Goal: Information Seeking & Learning: Compare options

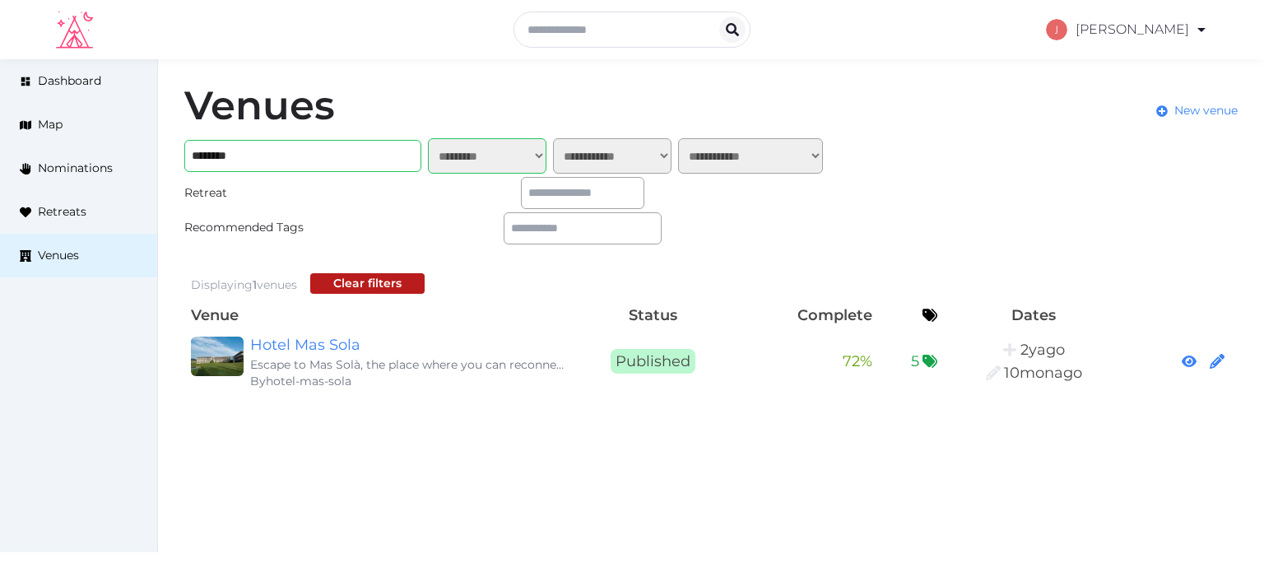
select select "*******"
drag, startPoint x: 1070, startPoint y: 154, endPoint x: 951, endPoint y: 33, distance: 169.3
click at [1070, 154] on link "My Retreats" at bounding box center [1119, 142] width 142 height 39
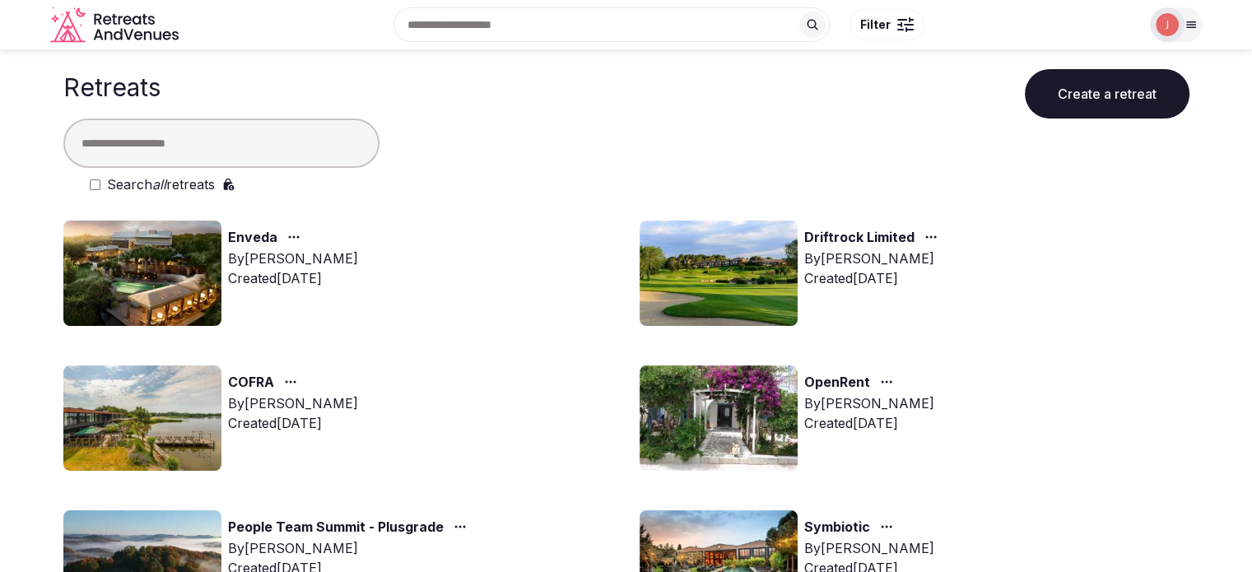
click at [270, 147] on input "text" at bounding box center [221, 143] width 316 height 49
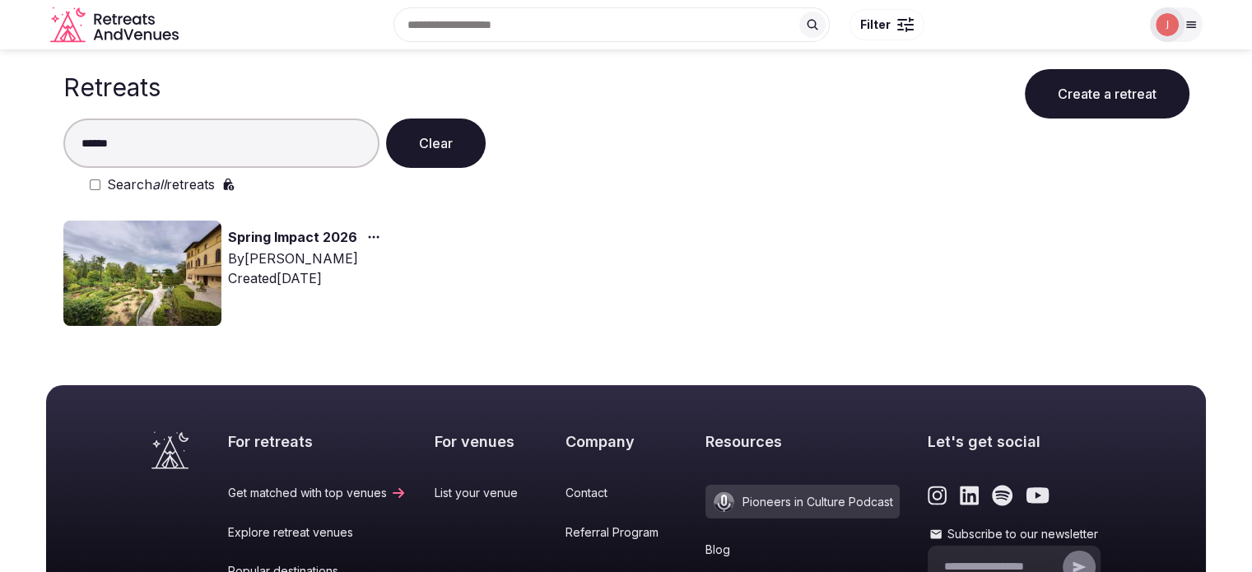
type input "******"
click at [186, 246] on img at bounding box center [142, 273] width 158 height 105
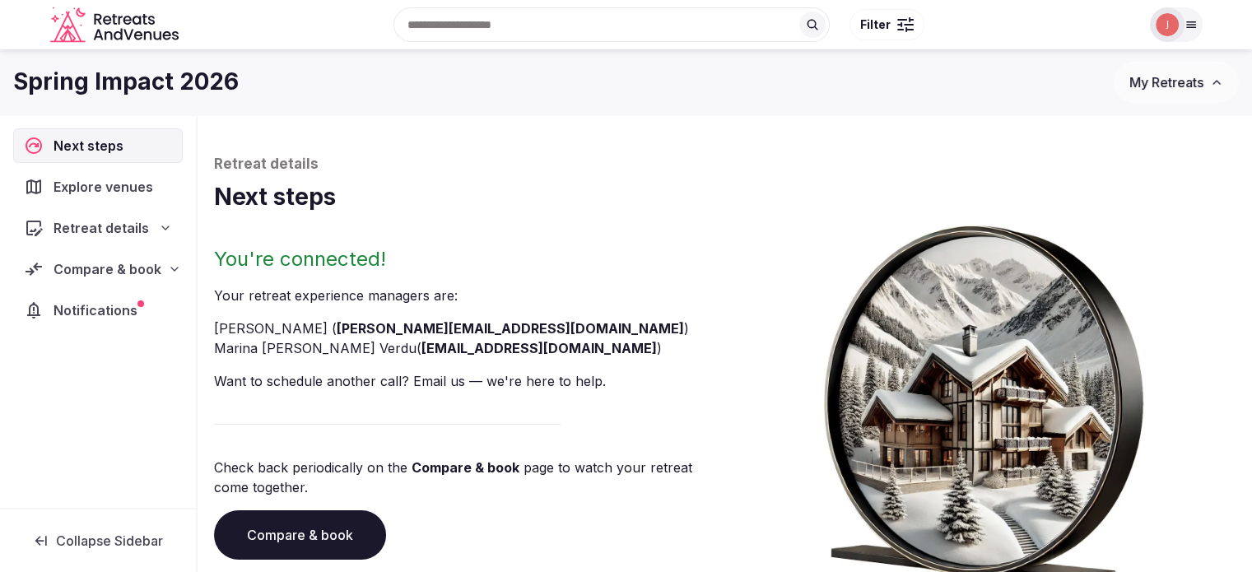
click at [135, 259] on span "Compare & book" at bounding box center [107, 269] width 108 height 20
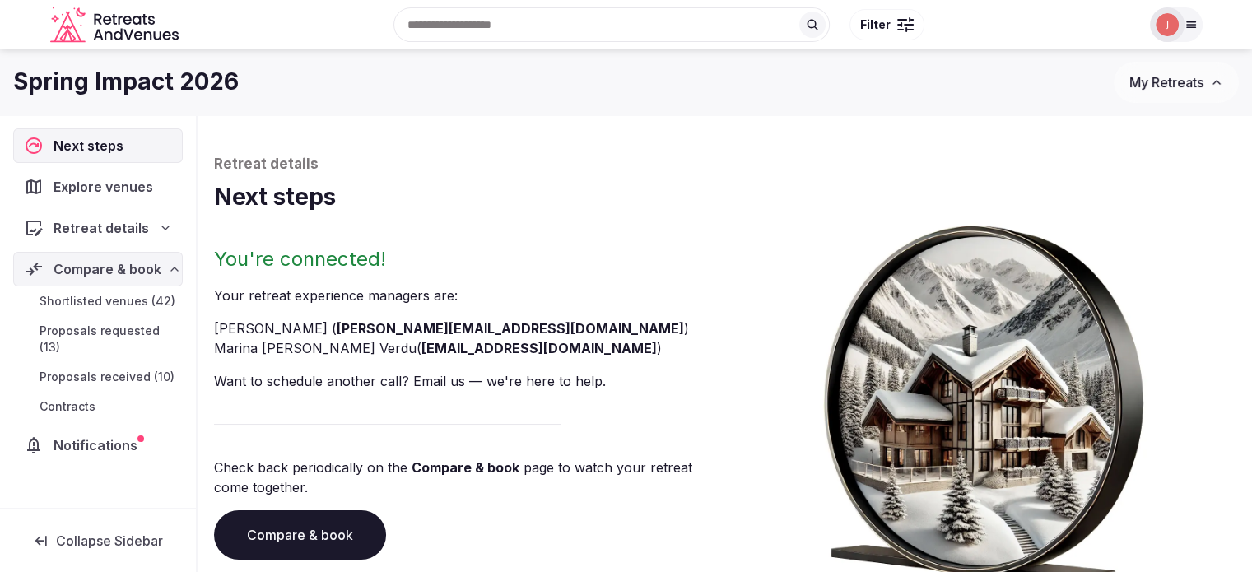
click at [117, 369] on span "Proposals received (10)" at bounding box center [107, 377] width 135 height 16
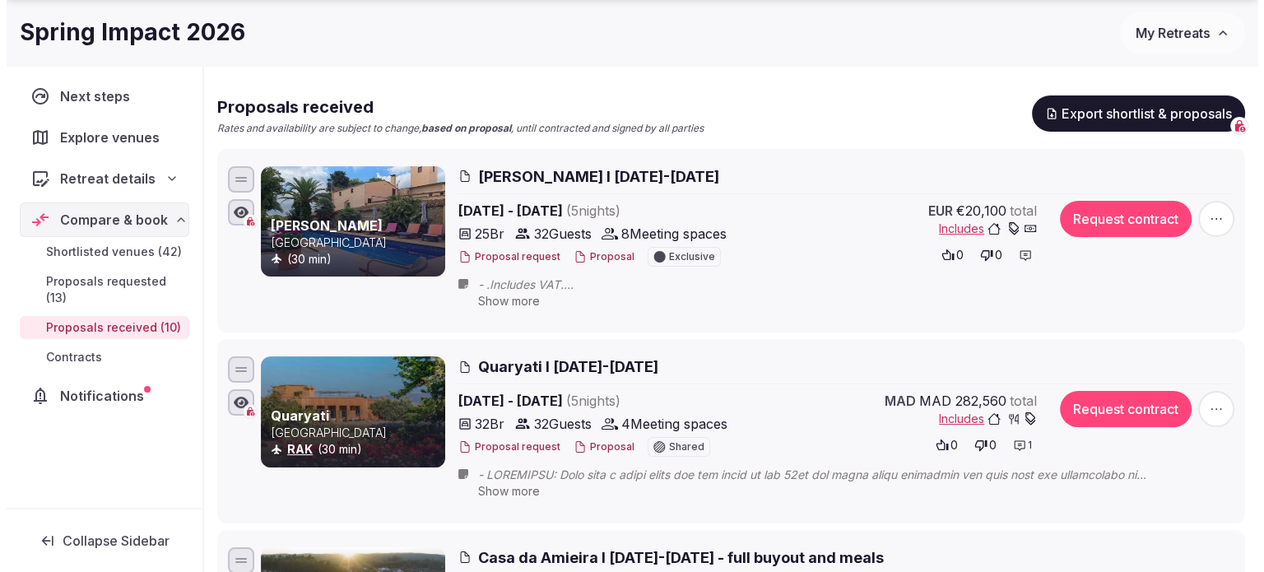
scroll to position [247, 0]
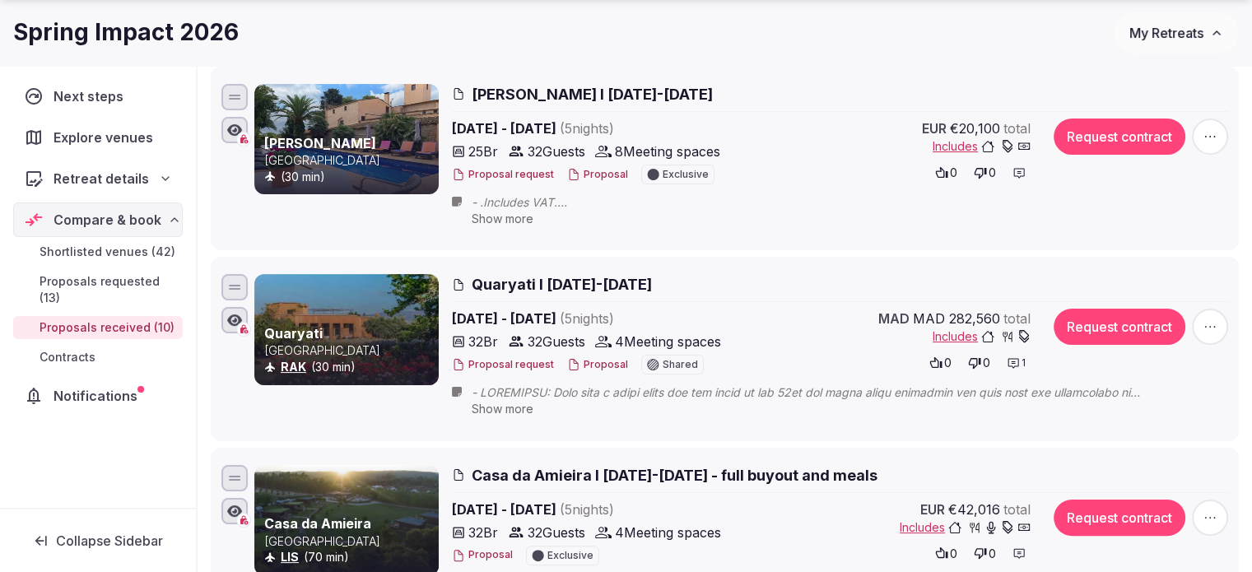
click at [579, 364] on button "Proposal" at bounding box center [597, 365] width 61 height 14
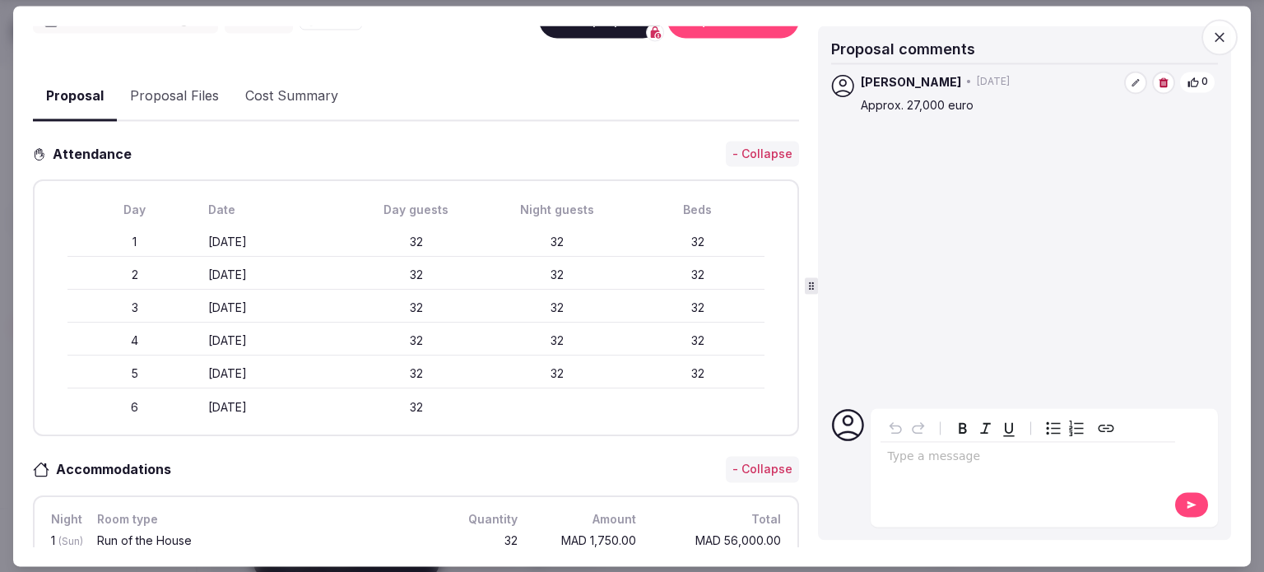
scroll to position [0, 0]
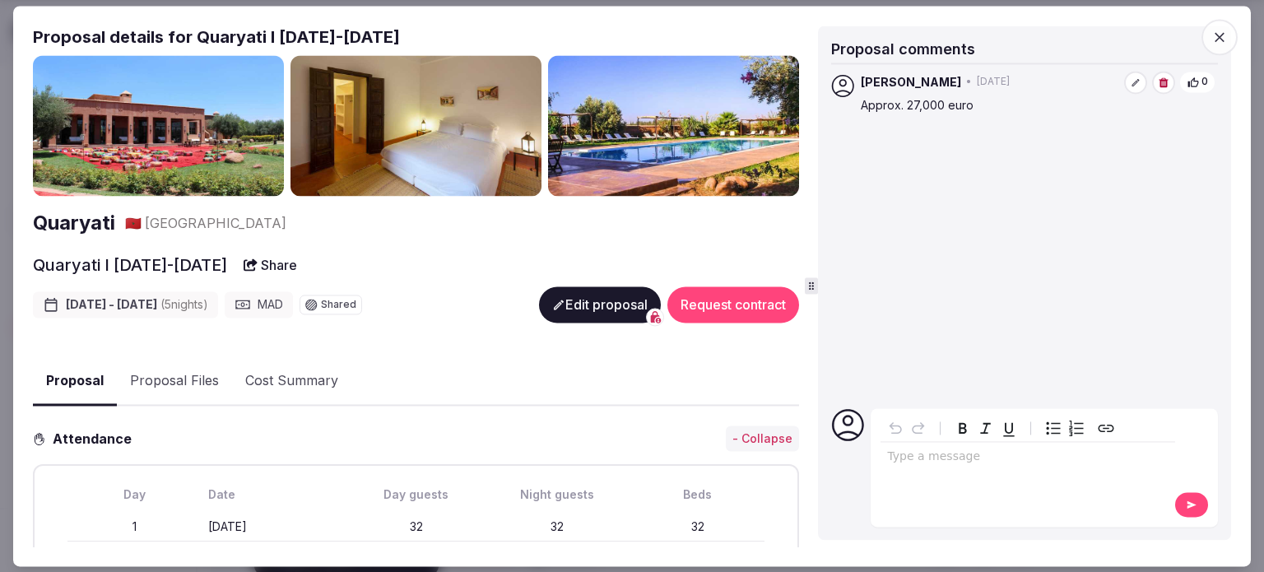
click at [161, 399] on button "Proposal Files" at bounding box center [174, 382] width 115 height 48
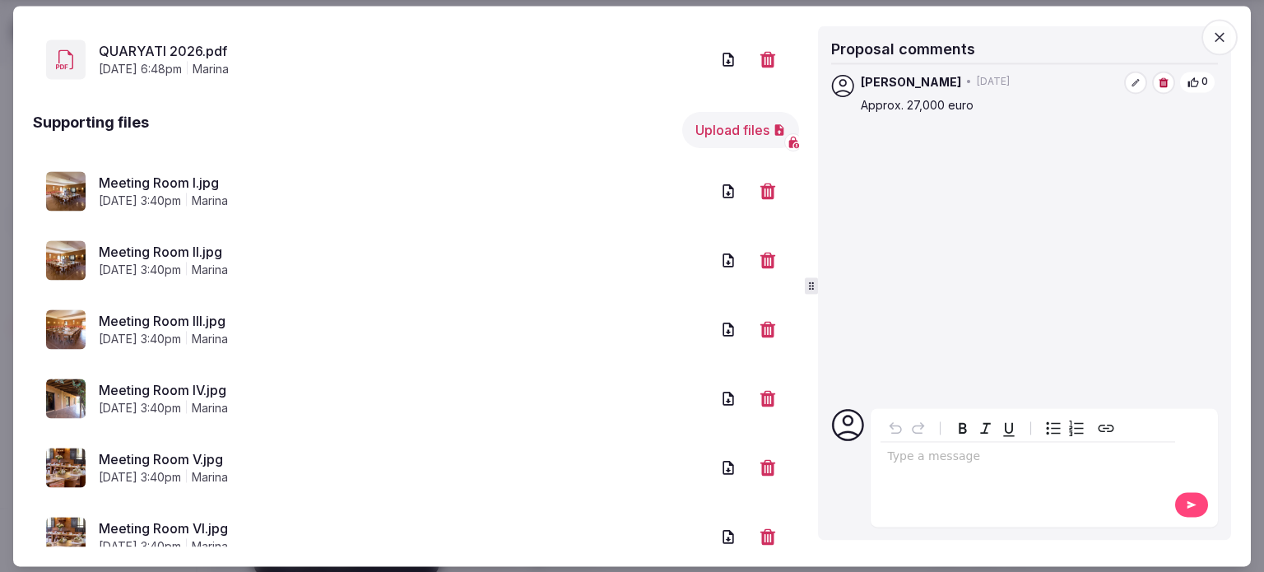
scroll to position [481, 0]
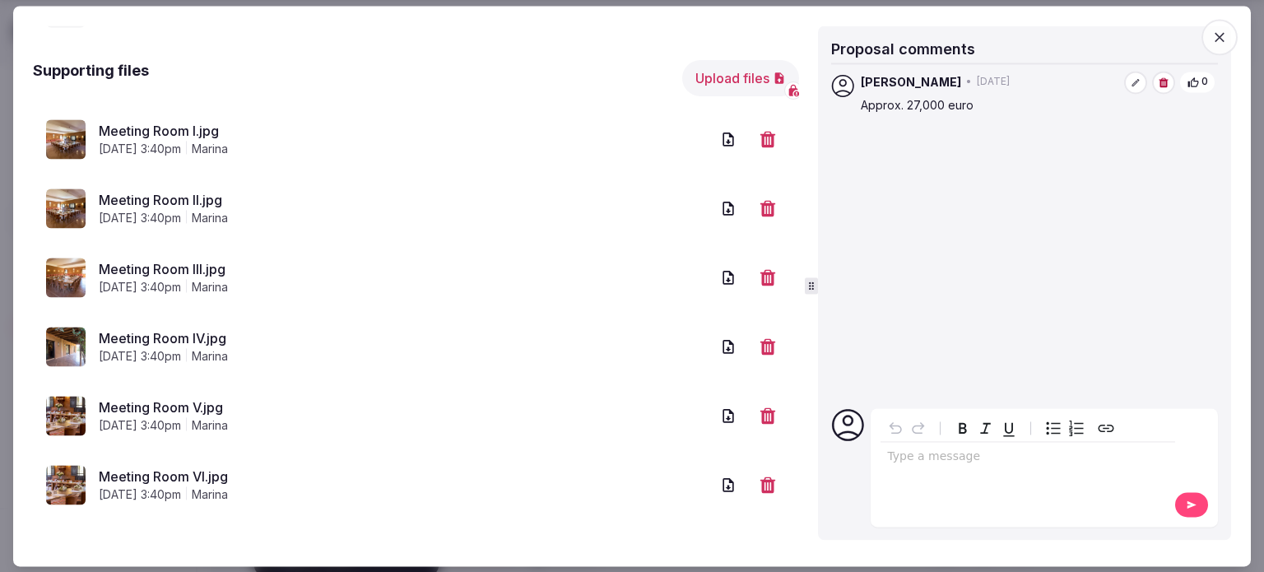
click at [723, 137] on icon "button" at bounding box center [728, 139] width 11 height 14
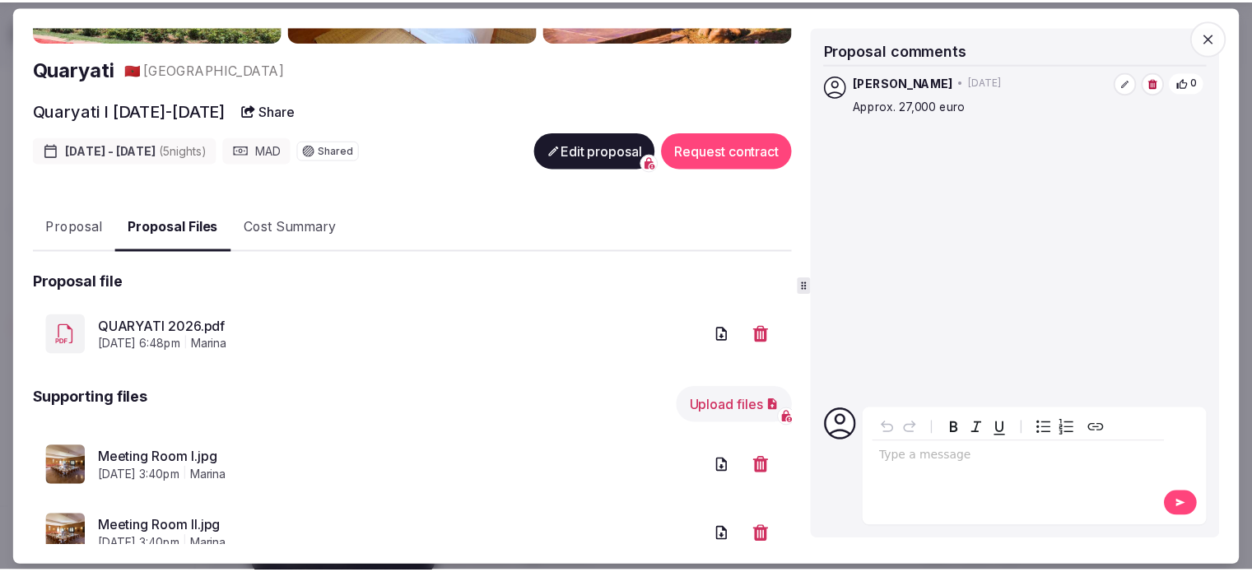
scroll to position [153, 0]
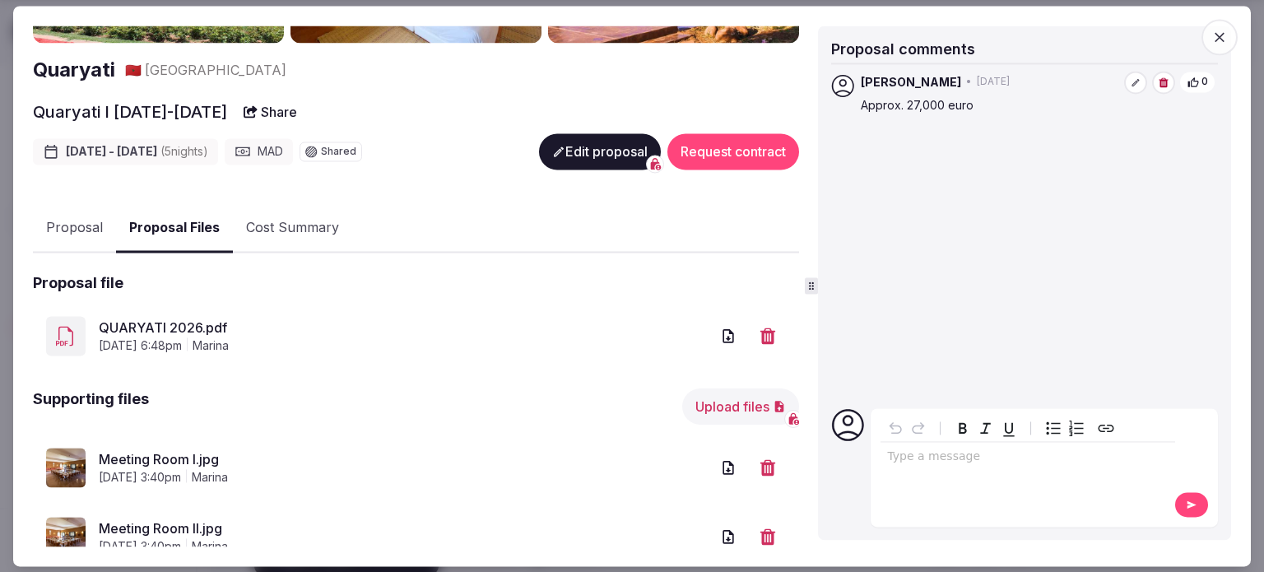
click at [1220, 39] on icon "button" at bounding box center [1219, 37] width 16 height 16
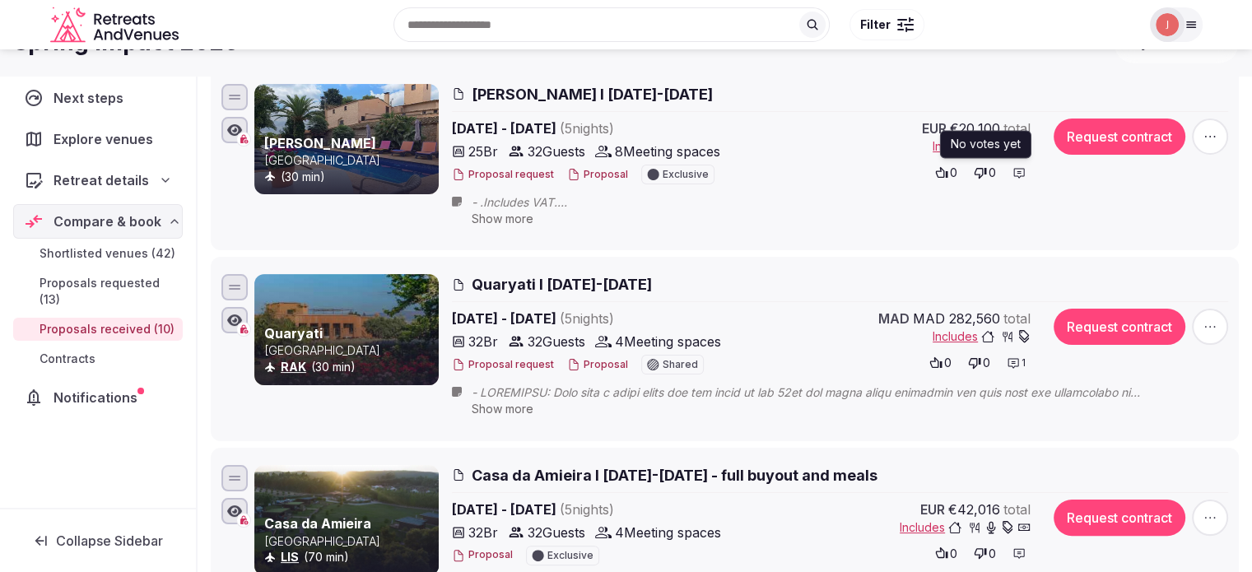
scroll to position [0, 0]
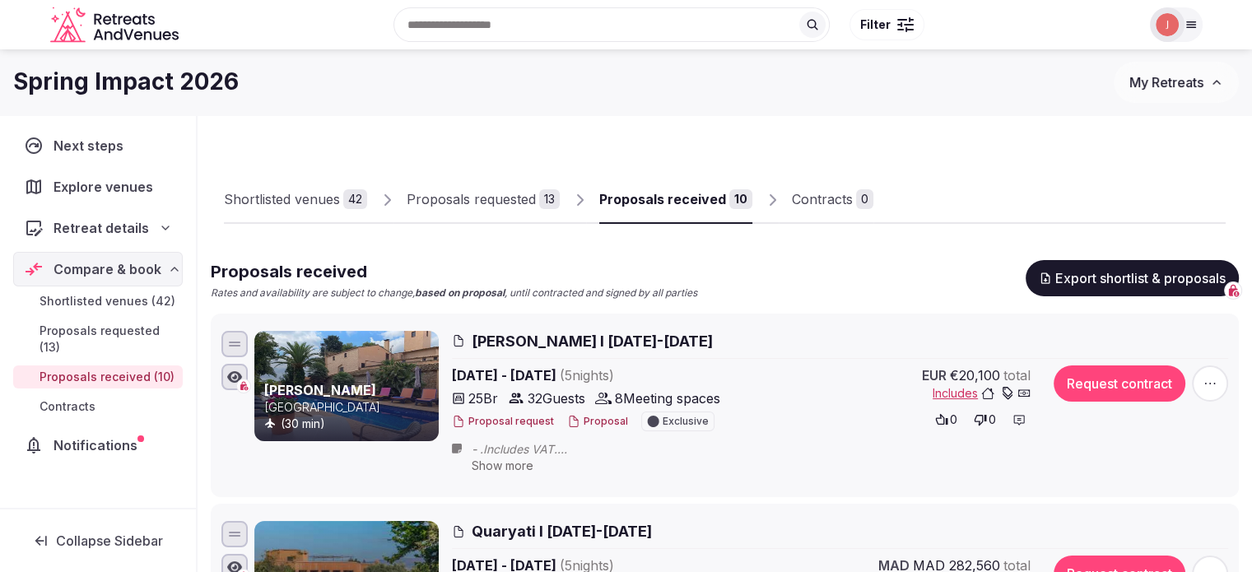
click at [1166, 33] on img at bounding box center [1166, 24] width 23 height 23
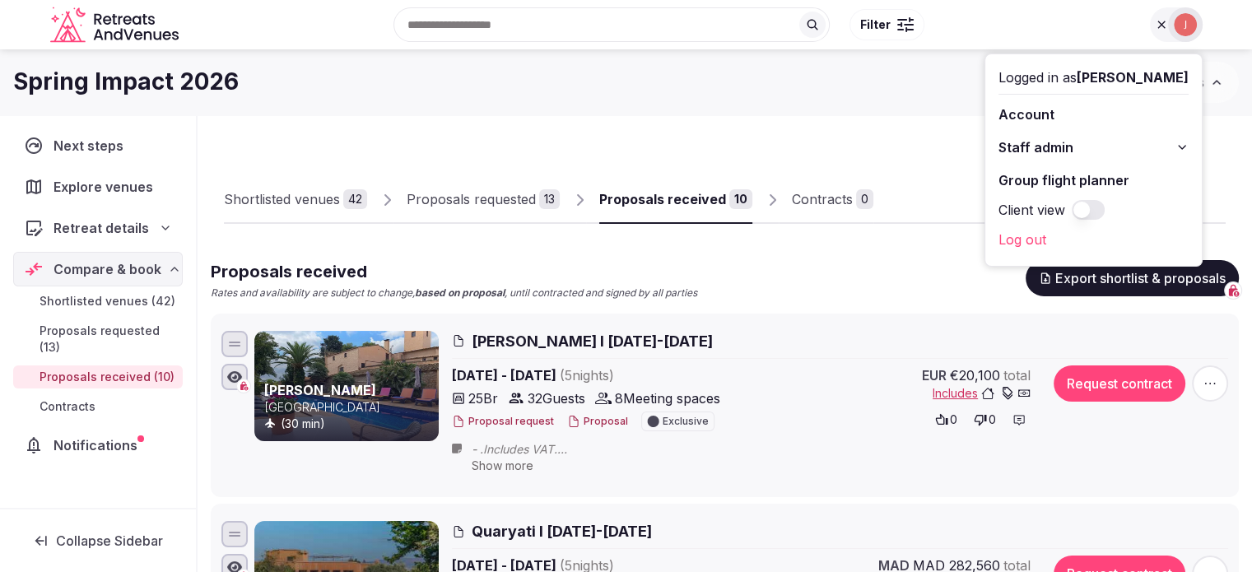
click at [1071, 216] on button "Client view" at bounding box center [1087, 210] width 33 height 20
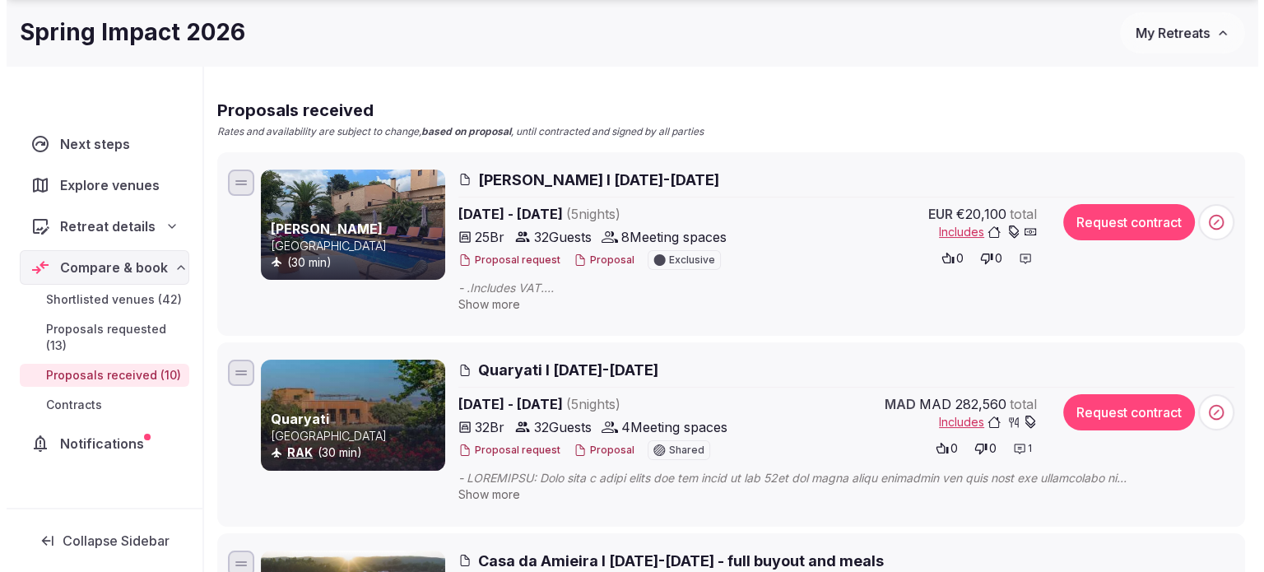
scroll to position [165, 0]
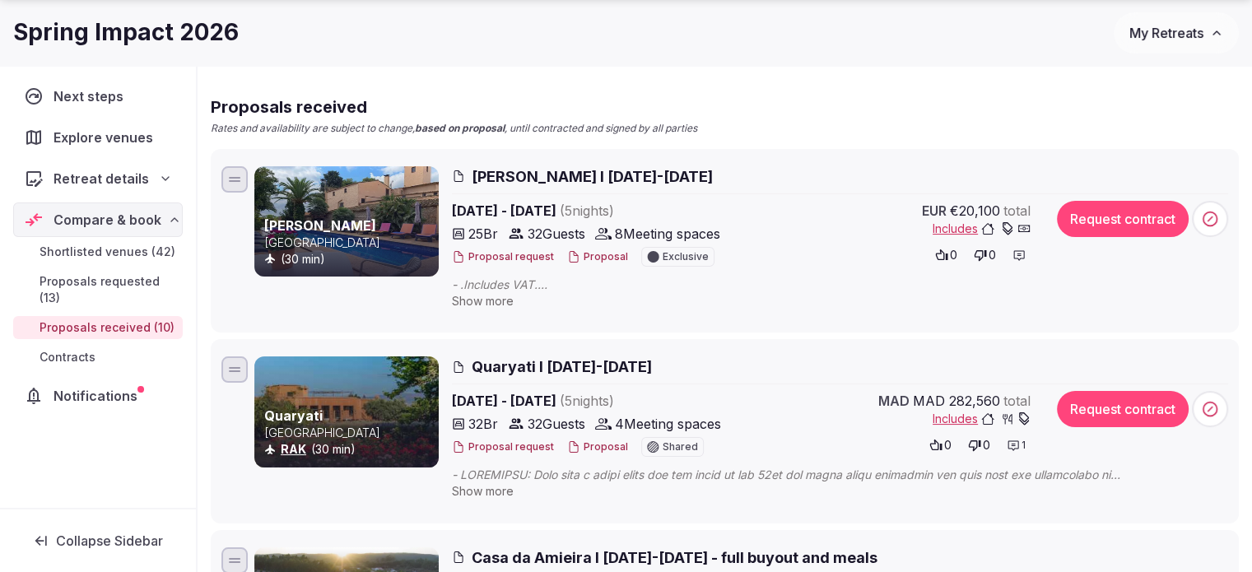
click at [590, 444] on button "Proposal" at bounding box center [597, 447] width 61 height 14
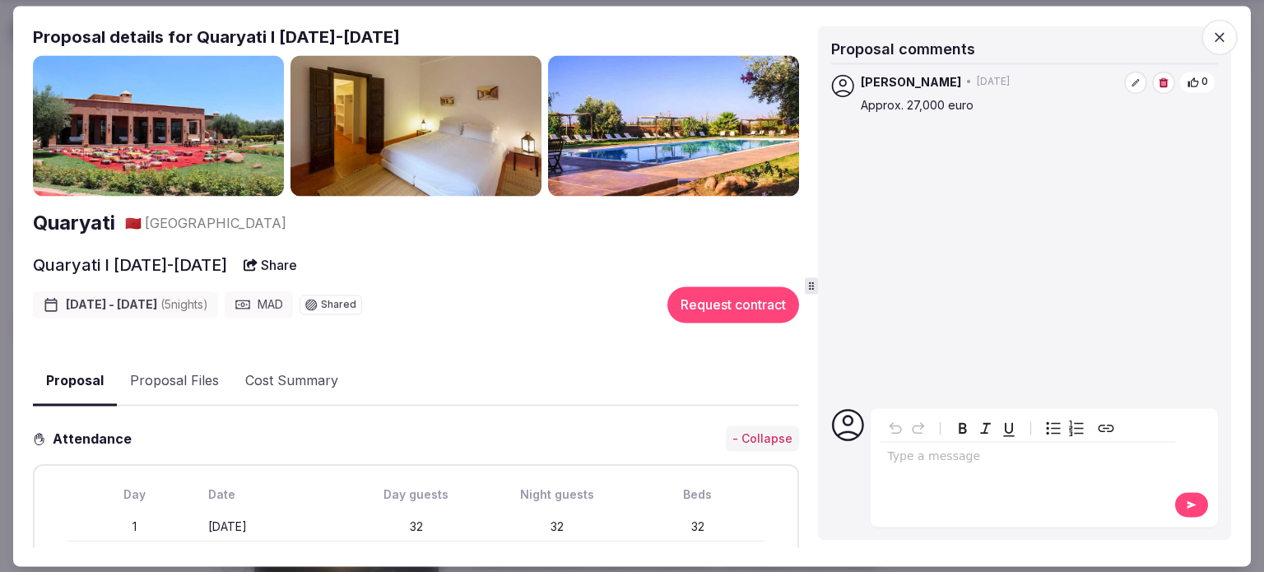
click at [189, 380] on button "Proposal Files" at bounding box center [174, 382] width 115 height 48
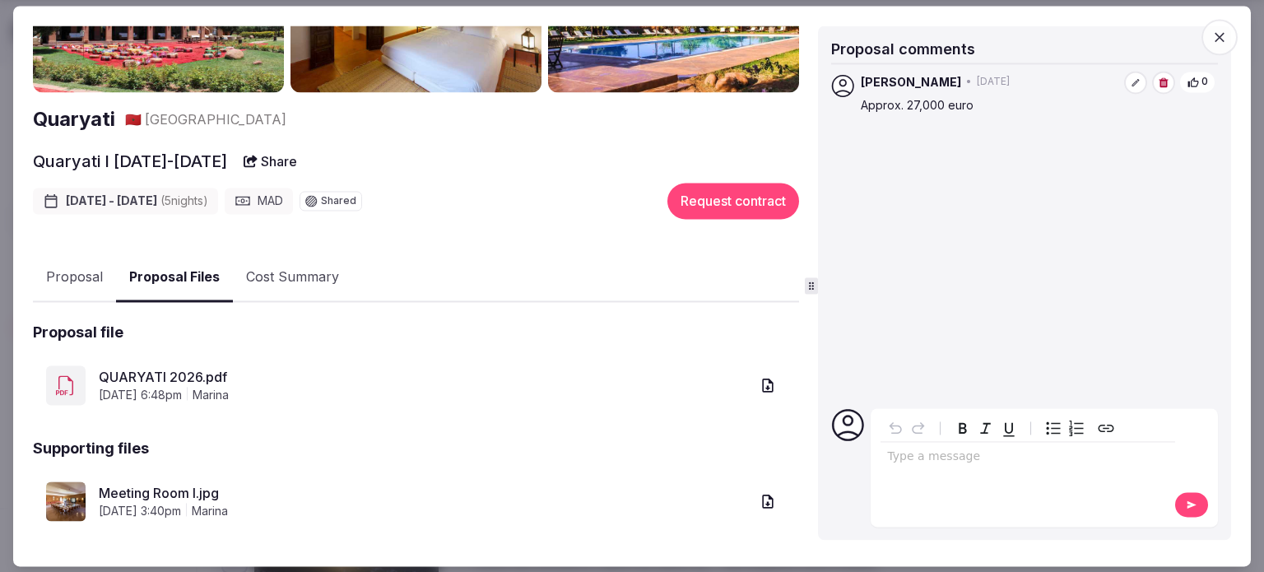
scroll to position [82, 0]
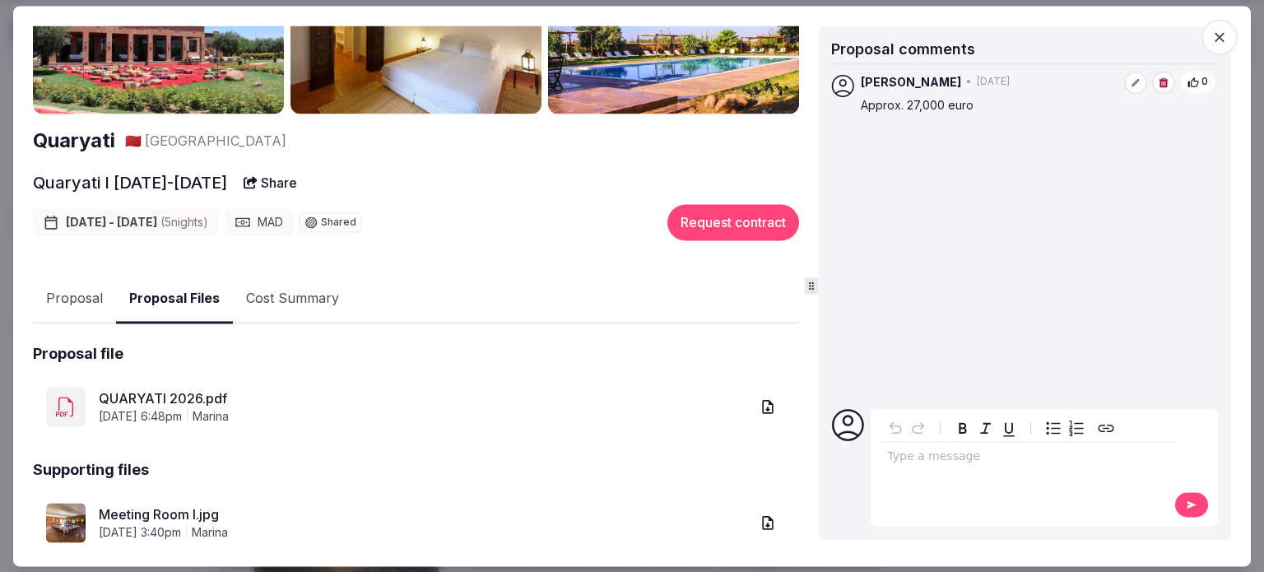
click at [1225, 44] on icon "button" at bounding box center [1219, 37] width 16 height 16
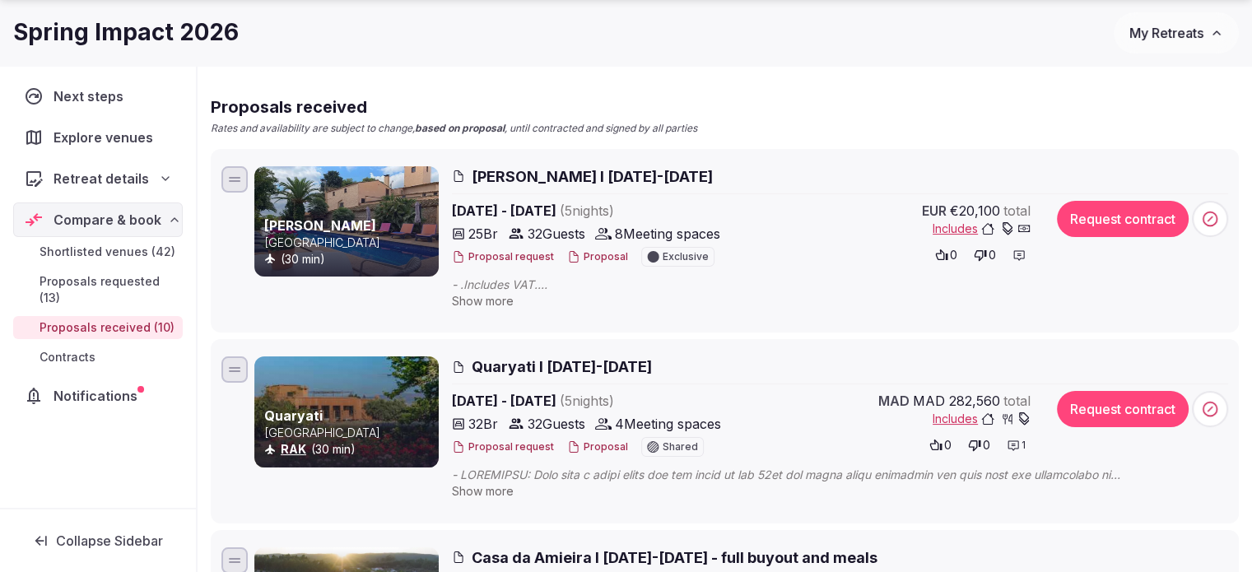
click at [599, 449] on button "Proposal" at bounding box center [597, 447] width 61 height 14
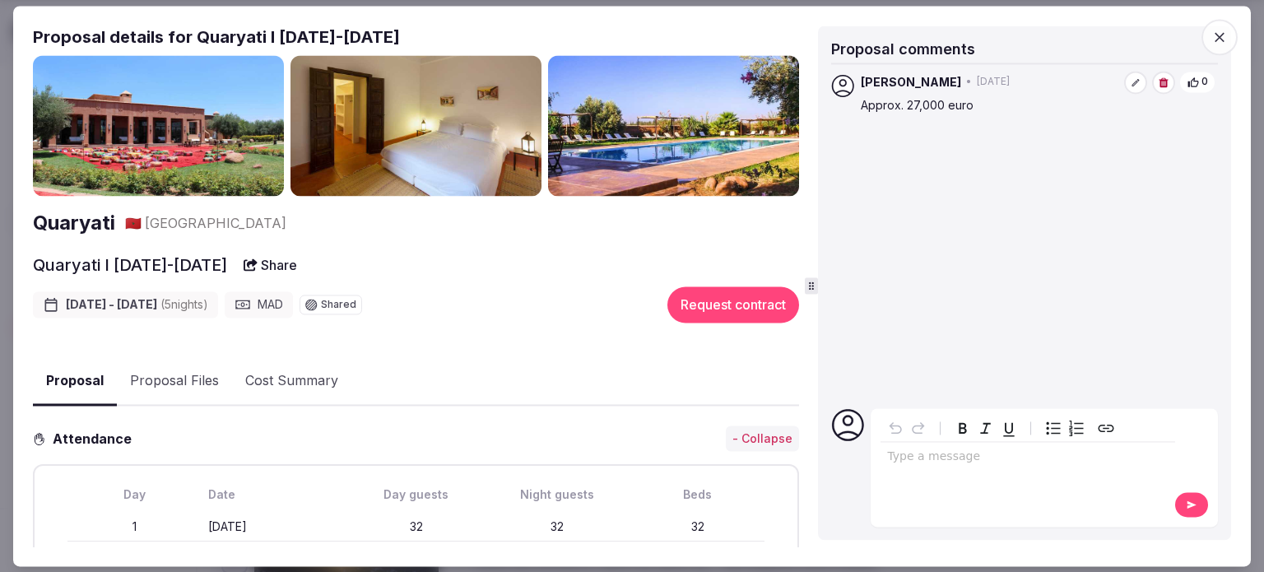
click at [188, 375] on button "Proposal Files" at bounding box center [174, 382] width 115 height 48
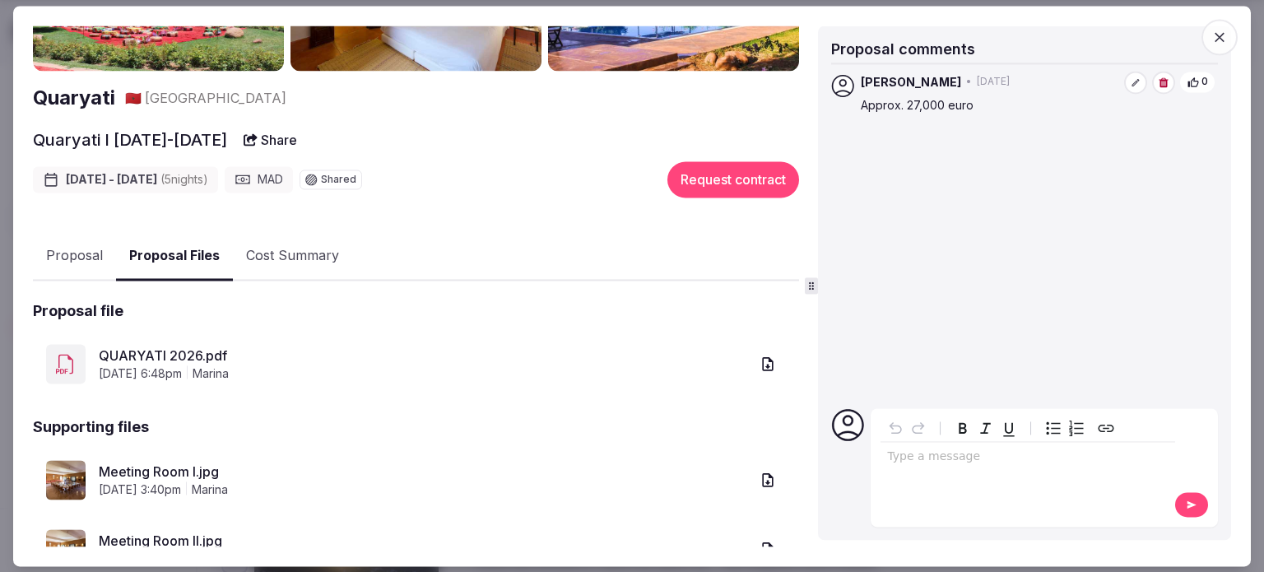
scroll to position [165, 0]
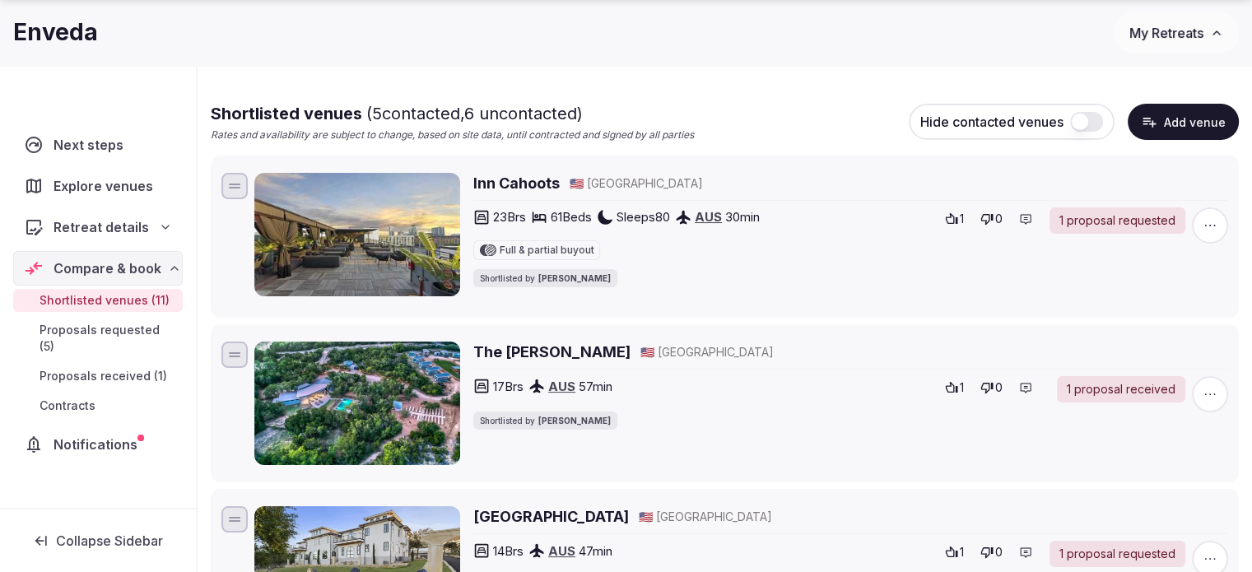
scroll to position [165, 0]
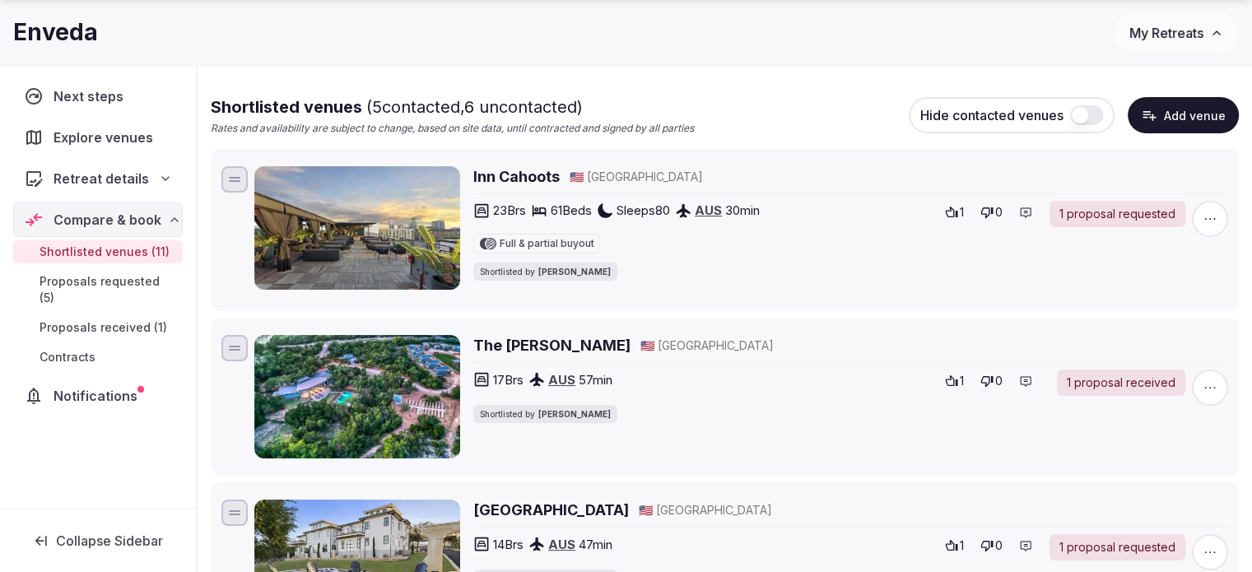
click at [135, 319] on span "Proposals received (1)" at bounding box center [104, 327] width 128 height 16
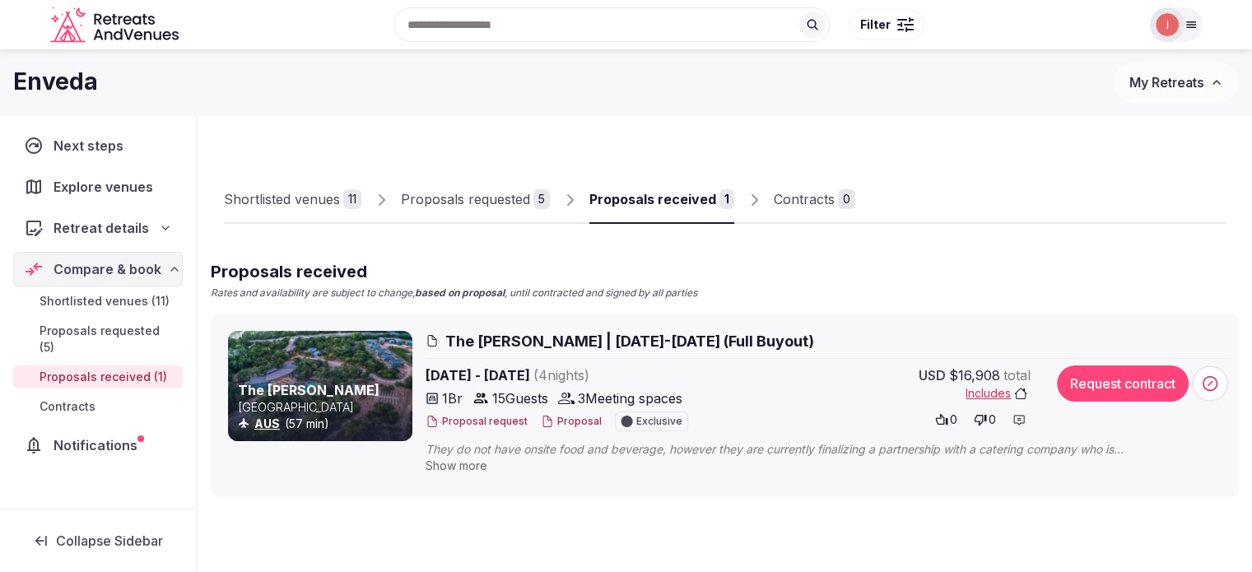
click at [1170, 23] on img at bounding box center [1166, 24] width 23 height 23
